Goal: Information Seeking & Learning: Learn about a topic

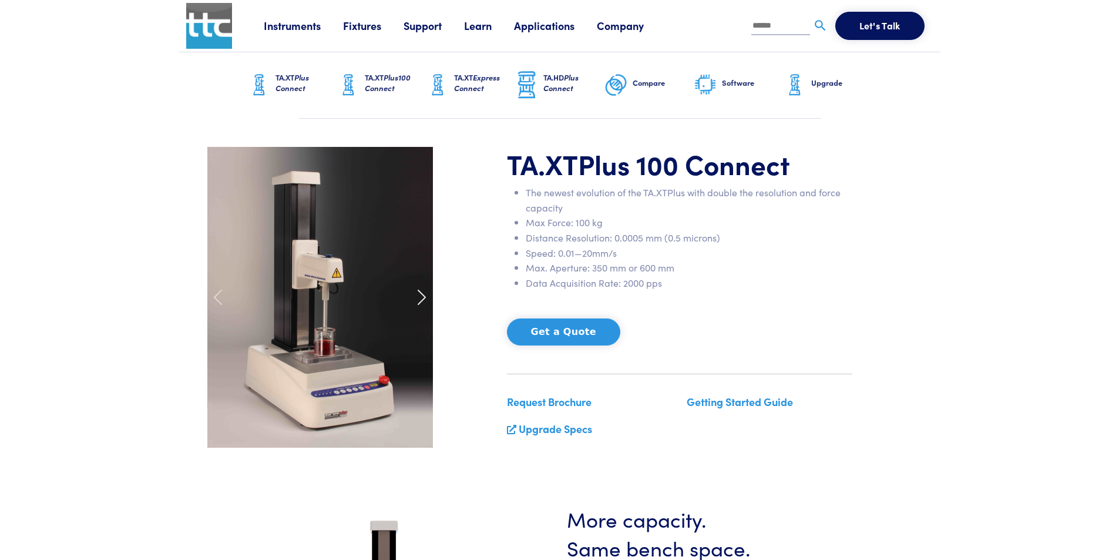
drag, startPoint x: 412, startPoint y: 283, endPoint x: 412, endPoint y: 269, distance: 14.1
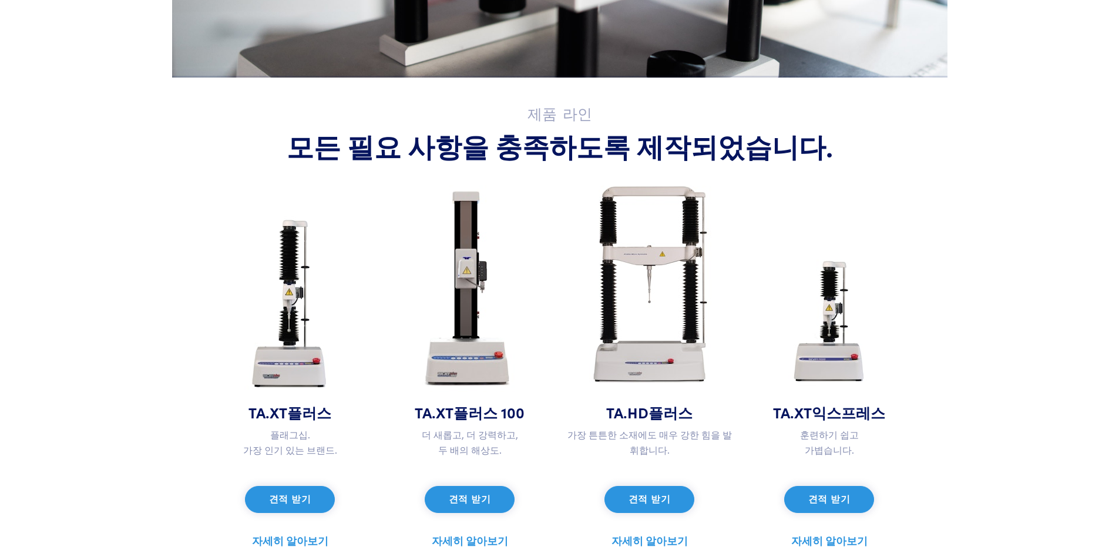
scroll to position [529, 0]
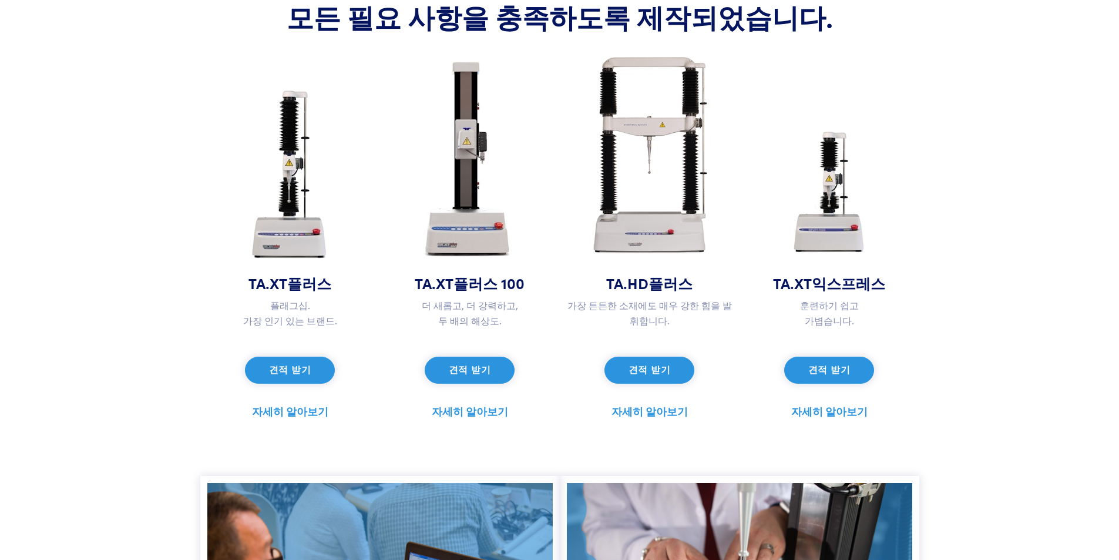
click at [474, 408] on font "자세히 알아보기" at bounding box center [470, 411] width 76 height 15
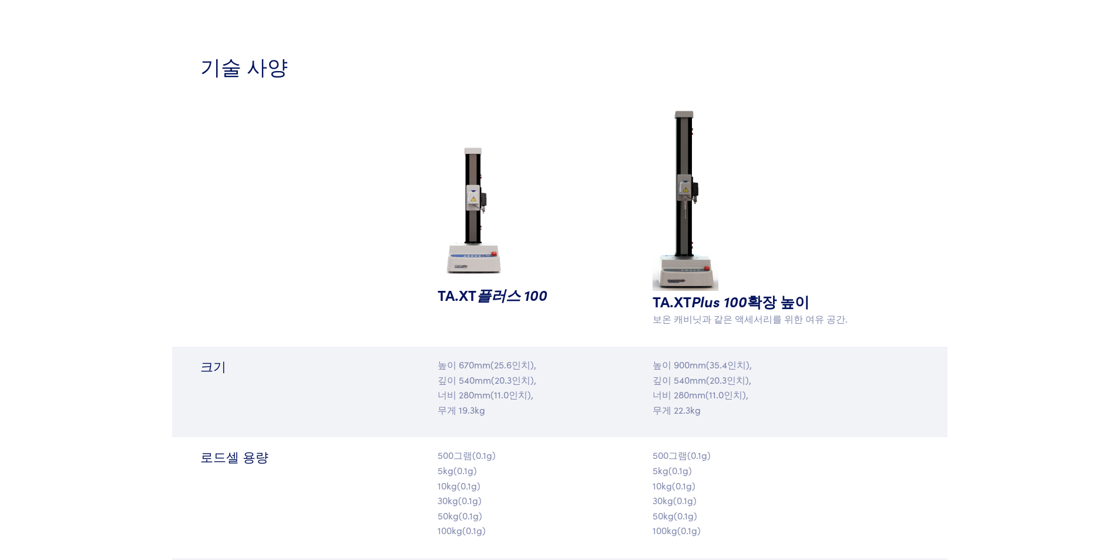
scroll to position [1468, 0]
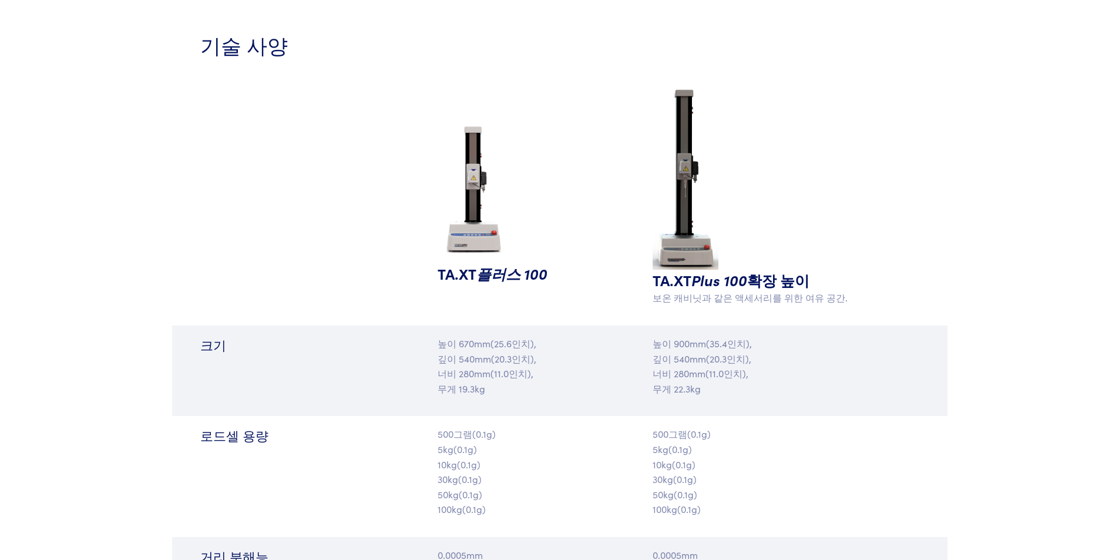
click at [480, 243] on img at bounding box center [476, 189] width 76 height 147
click at [475, 206] on img at bounding box center [476, 189] width 76 height 147
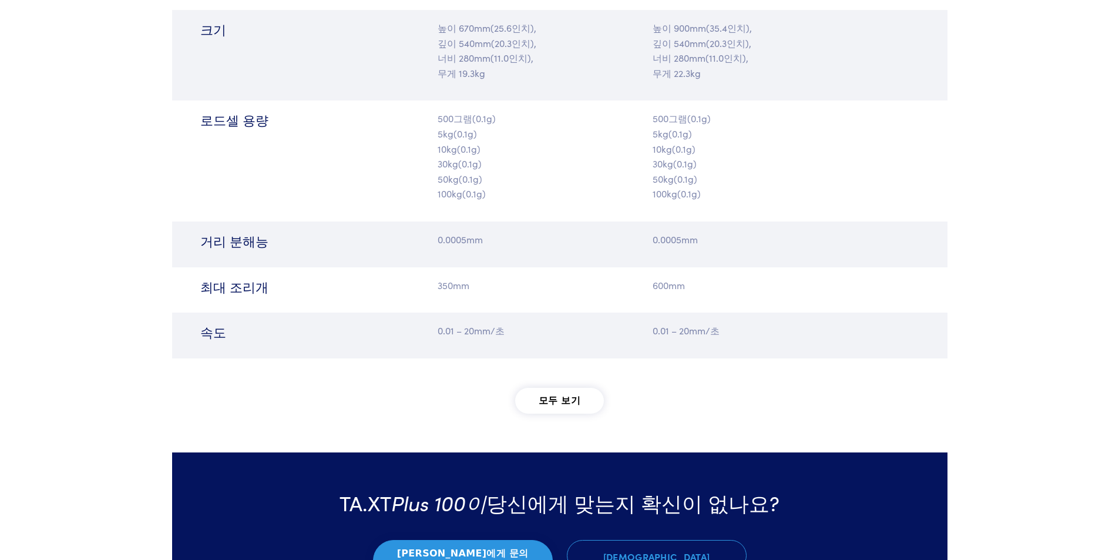
scroll to position [1880, 0]
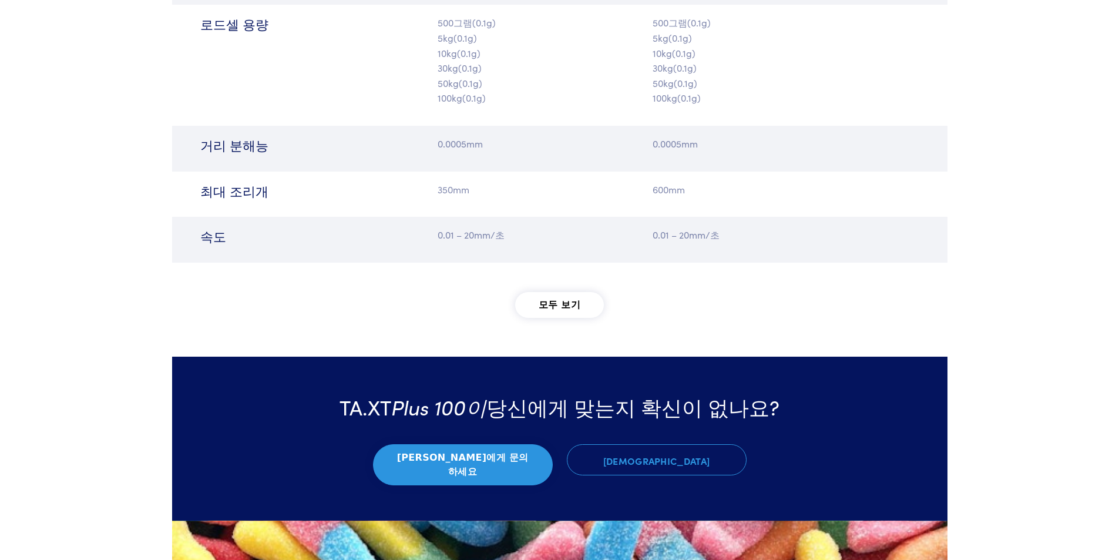
click at [572, 301] on font "모두 보기" at bounding box center [560, 304] width 42 height 11
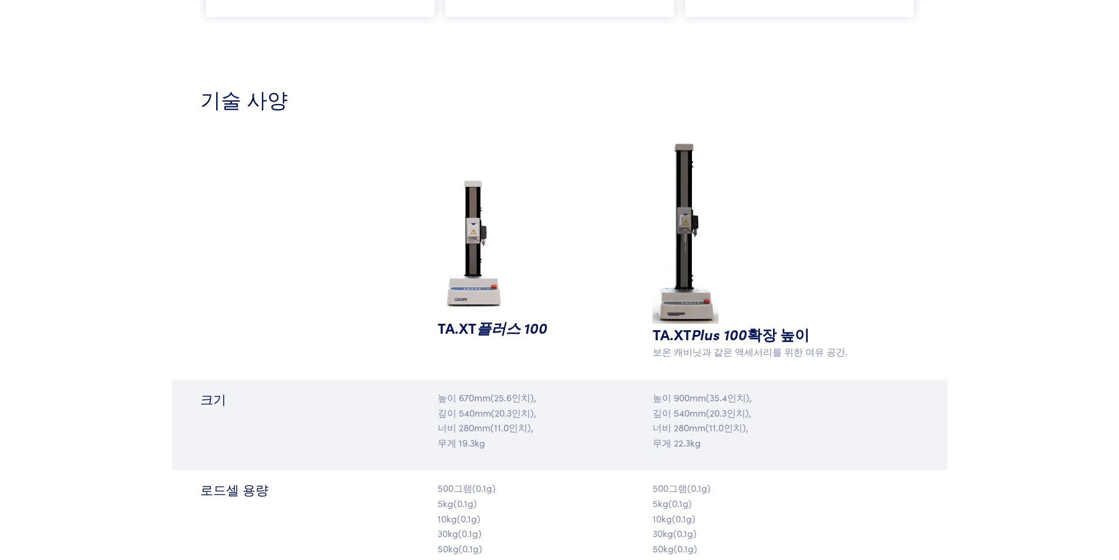
scroll to position [1410, 0]
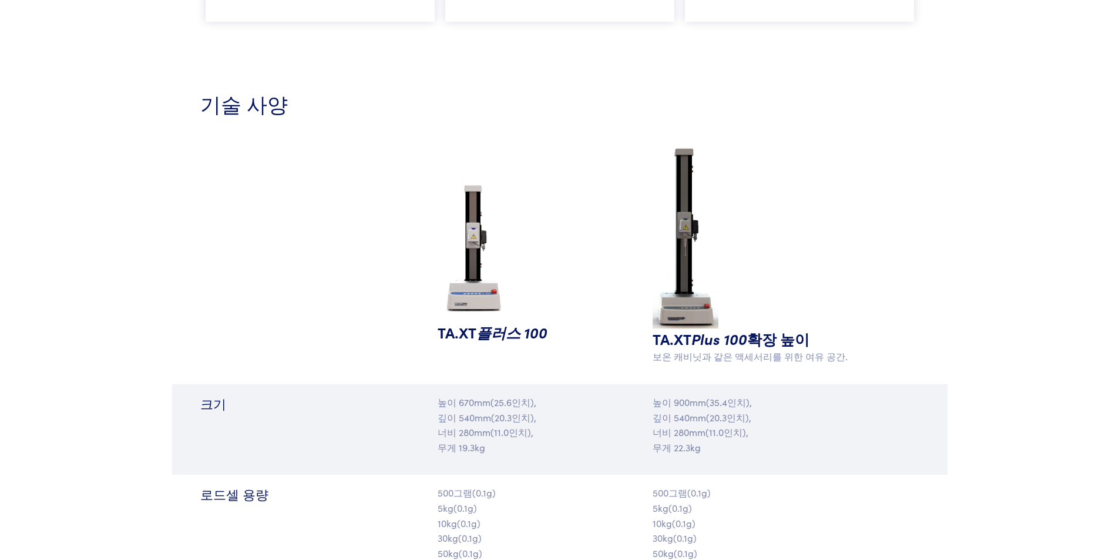
click at [467, 283] on img at bounding box center [476, 248] width 76 height 147
click at [542, 337] on font "플러스 100" at bounding box center [511, 332] width 71 height 21
click at [688, 342] on font "TA.XT" at bounding box center [672, 338] width 39 height 21
